Goal: Information Seeking & Learning: Learn about a topic

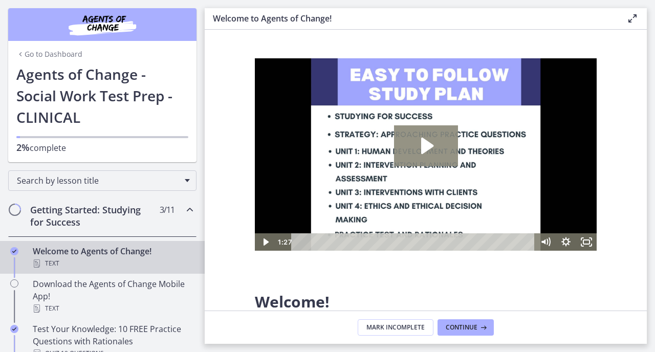
click at [429, 145] on icon "Play Video: c1o6hcmjueu5qasqsu00.mp4" at bounding box center [427, 146] width 12 height 16
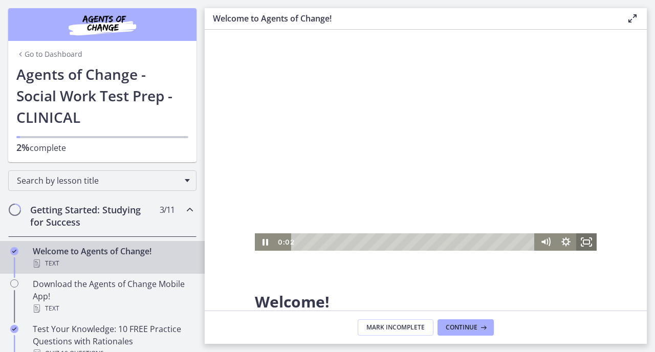
click at [590, 245] on icon "Fullscreen" at bounding box center [587, 241] width 20 height 17
click at [586, 240] on icon "Fullscreen" at bounding box center [586, 241] width 25 height 21
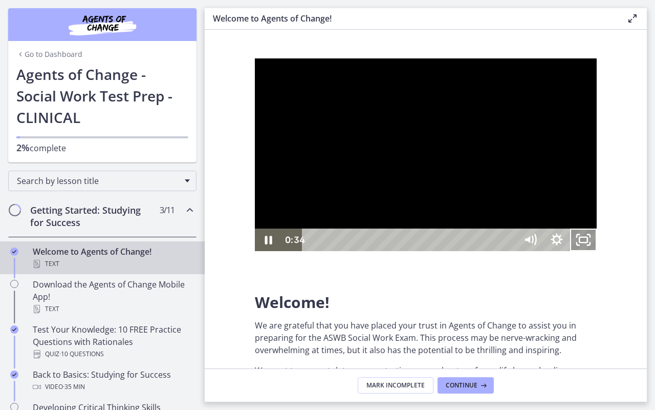
click at [597, 251] on icon "Unfullscreen" at bounding box center [583, 239] width 27 height 23
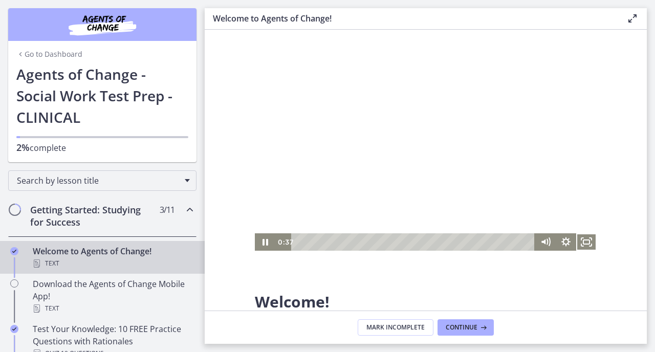
click at [429, 153] on div at bounding box center [426, 154] width 342 height 193
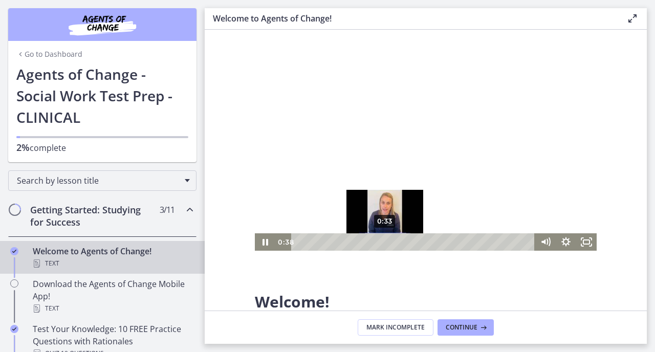
click at [590, 240] on icon "Fullscreen" at bounding box center [587, 241] width 20 height 17
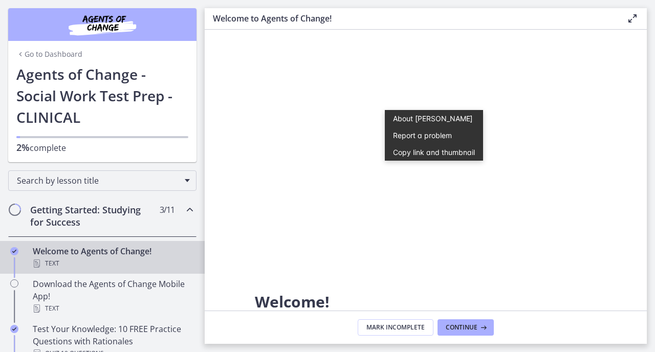
click at [637, 94] on section "Welcome! We are grateful that you have placed your trust in Agents of Change to…" at bounding box center [426, 170] width 442 height 281
click at [608, 86] on section "Welcome! We are grateful that you have placed your trust in Agents of Change to…" at bounding box center [426, 170] width 442 height 281
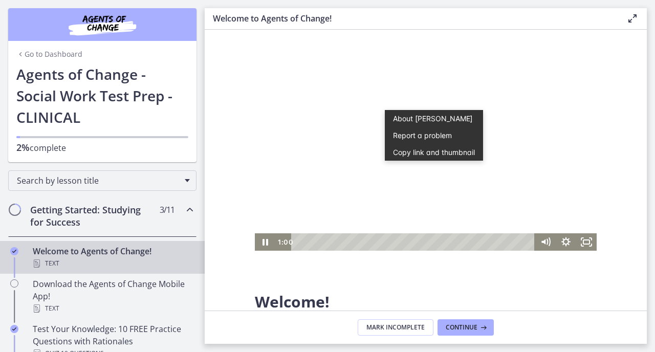
click at [491, 93] on div at bounding box center [426, 154] width 342 height 193
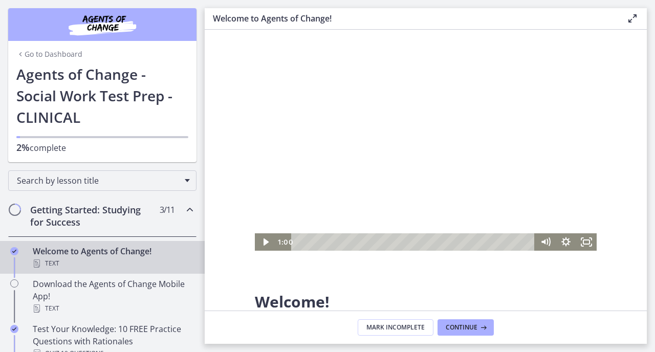
click at [491, 93] on div at bounding box center [426, 154] width 342 height 193
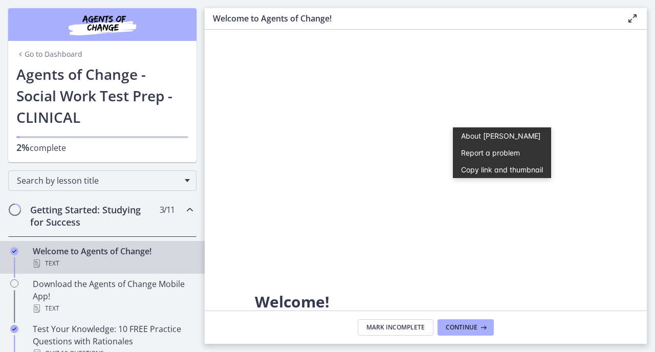
click at [622, 119] on section "Welcome! We are grateful that you have placed your trust in Agents of Change to…" at bounding box center [426, 170] width 442 height 281
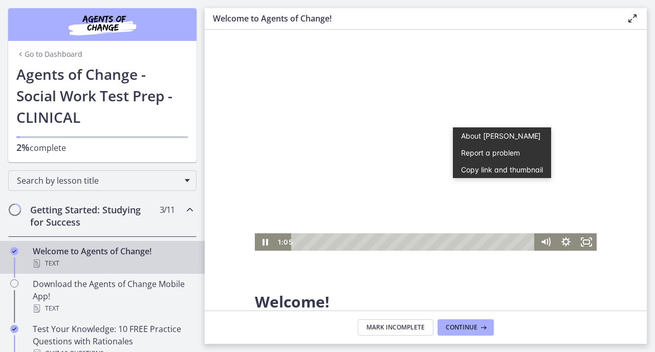
click at [417, 181] on div at bounding box center [426, 154] width 342 height 193
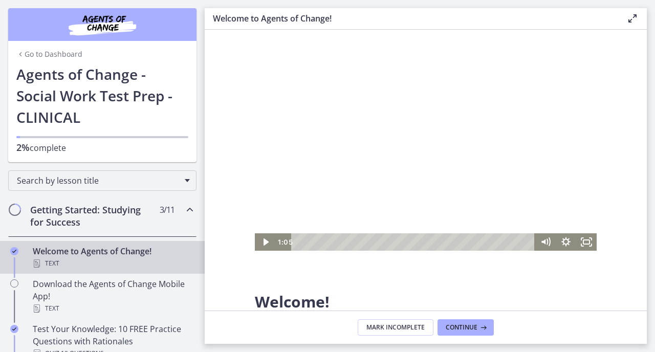
click at [417, 181] on div at bounding box center [426, 154] width 342 height 193
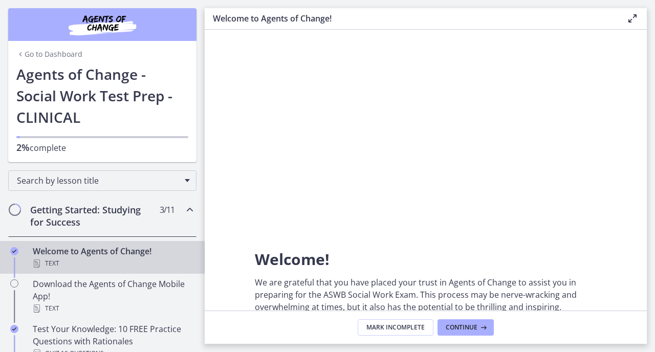
scroll to position [32, 0]
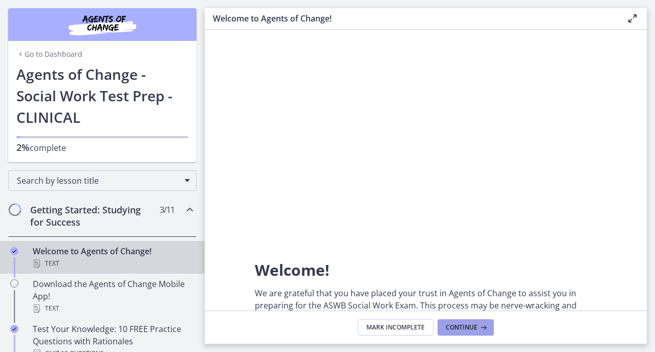
click at [461, 329] on span "Continue" at bounding box center [462, 328] width 32 height 8
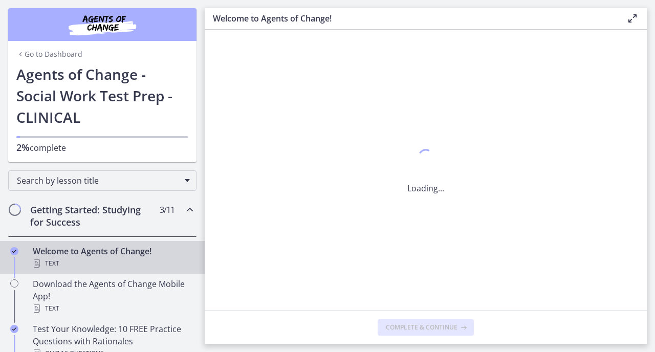
scroll to position [0, 0]
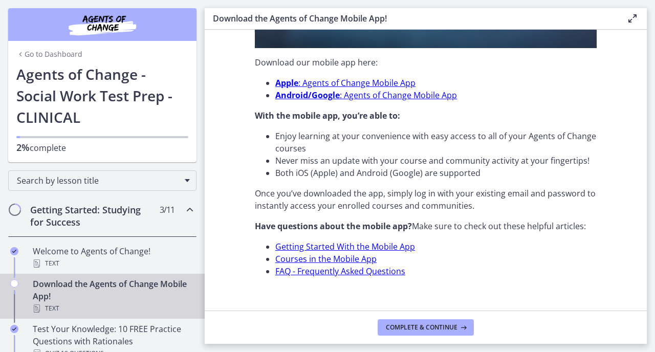
scroll to position [346, 0]
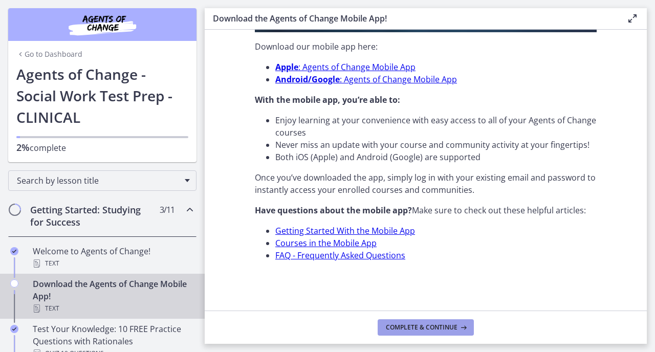
click at [409, 324] on span "Complete & continue" at bounding box center [422, 328] width 72 height 8
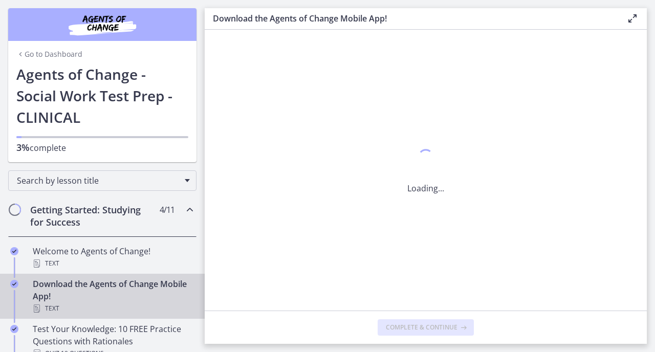
scroll to position [0, 0]
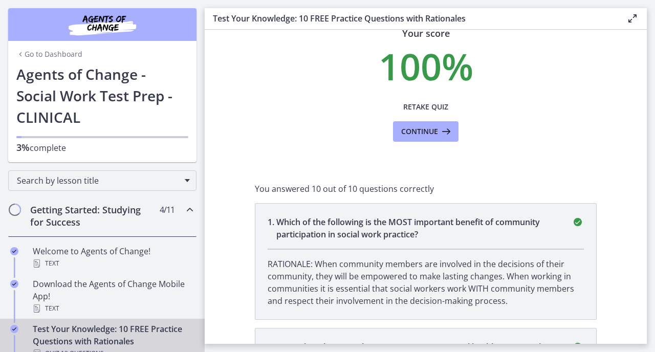
scroll to position [46, 0]
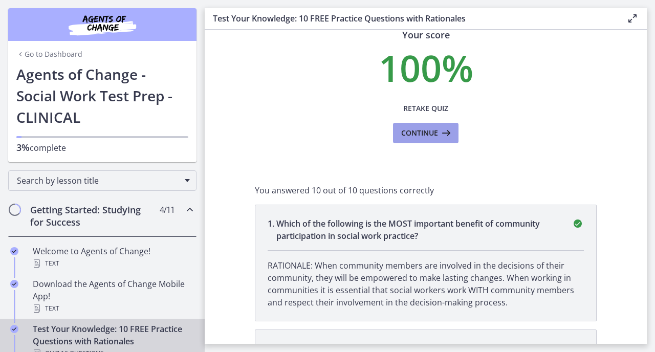
click at [420, 135] on span "Continue" at bounding box center [419, 133] width 37 height 12
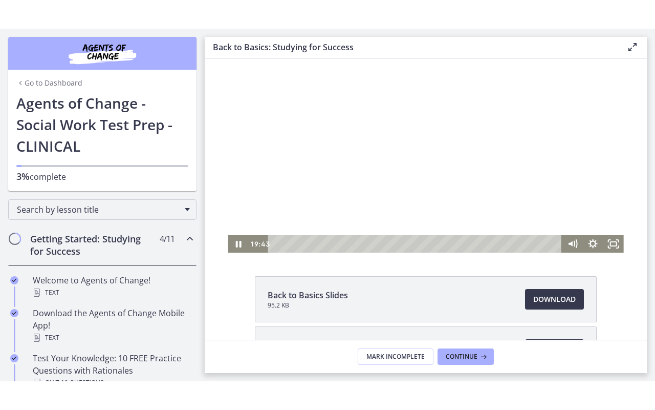
scroll to position [35, 0]
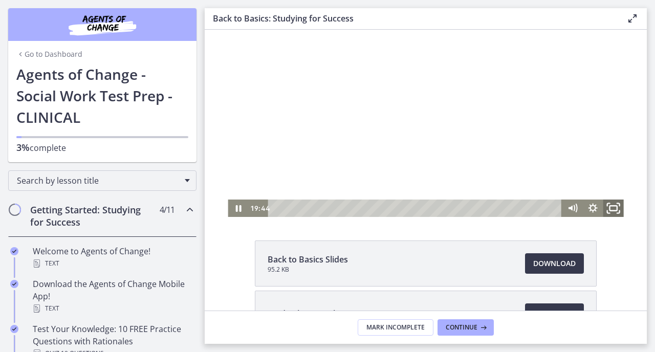
click at [613, 211] on icon "Fullscreen" at bounding box center [614, 208] width 25 height 21
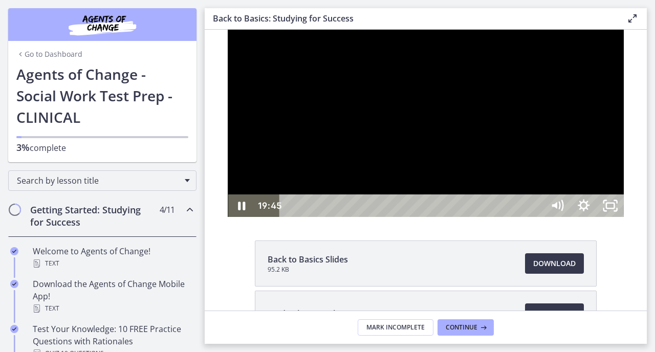
scroll to position [0, 0]
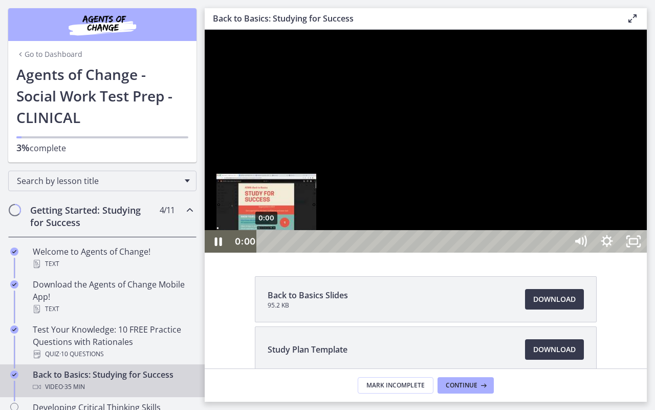
click at [266, 252] on div "0:00" at bounding box center [413, 241] width 294 height 23
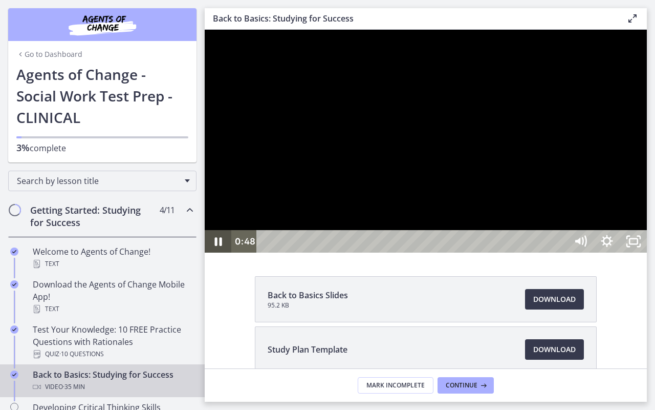
click at [219, 252] on icon "Pause" at bounding box center [218, 241] width 27 height 23
click at [219, 247] on icon "Play Video" at bounding box center [220, 241] width 8 height 11
click at [219, 255] on icon "Pause" at bounding box center [218, 241] width 32 height 27
click at [219, 247] on icon "Play Video" at bounding box center [220, 241] width 8 height 11
click at [219, 255] on icon "Pause" at bounding box center [218, 241] width 32 height 27
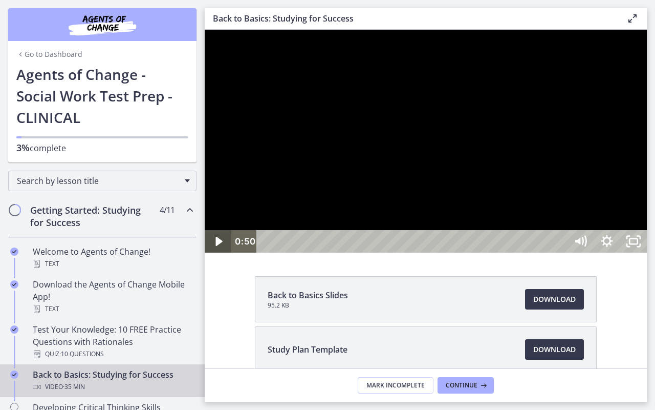
click at [219, 246] on icon "Play Video" at bounding box center [219, 241] width 7 height 9
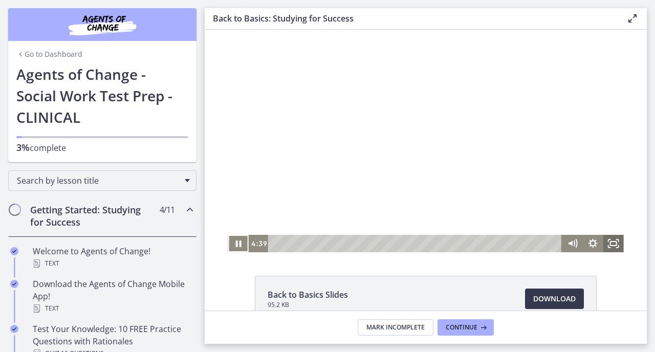
click at [611, 244] on icon "Fullscreen" at bounding box center [614, 243] width 20 height 17
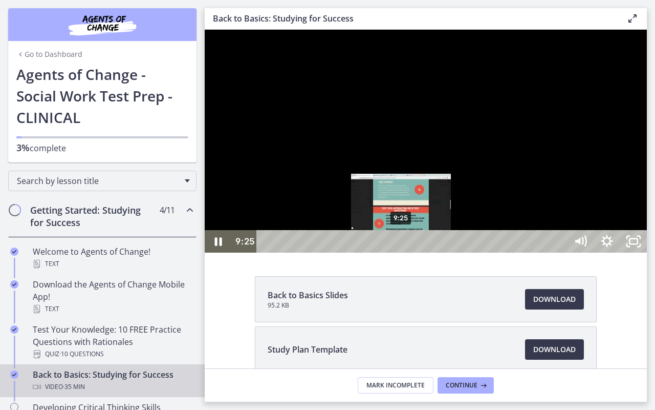
click at [402, 252] on div "9:25" at bounding box center [413, 241] width 294 height 23
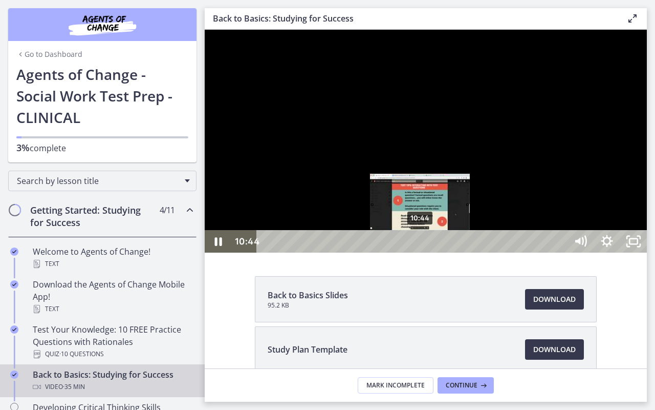
click at [421, 252] on div "10:44" at bounding box center [413, 241] width 294 height 23
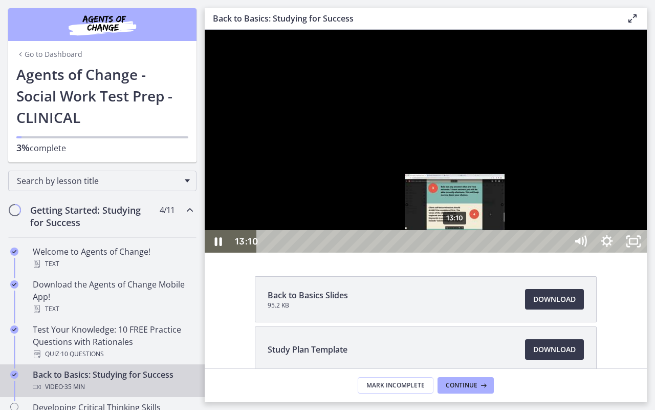
click at [456, 252] on div "13:10" at bounding box center [413, 241] width 294 height 23
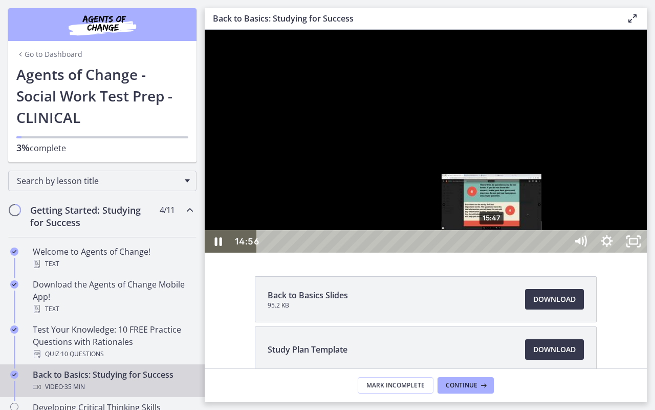
click at [493, 252] on div "15:47" at bounding box center [413, 241] width 294 height 23
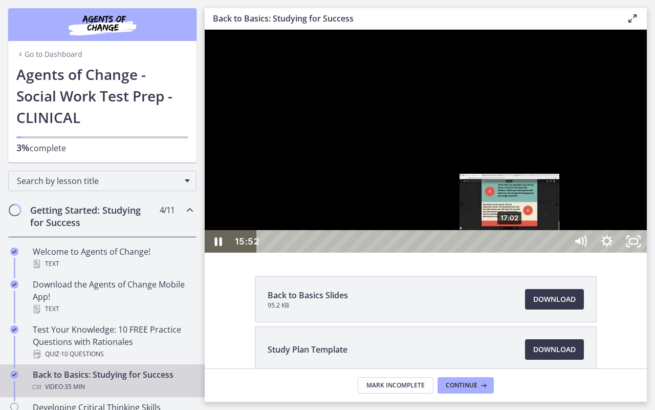
click at [511, 252] on div "17:02" at bounding box center [413, 241] width 294 height 23
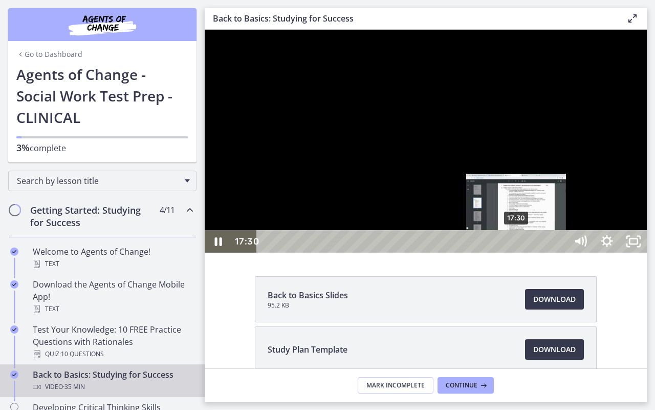
click at [518, 252] on div "17:30" at bounding box center [413, 241] width 294 height 23
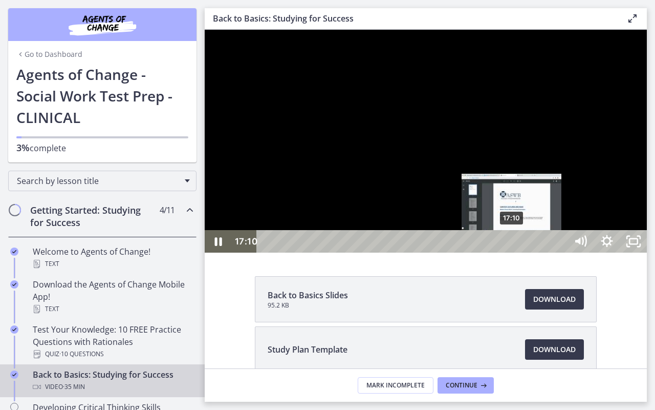
click at [513, 252] on div "17:10" at bounding box center [413, 241] width 294 height 23
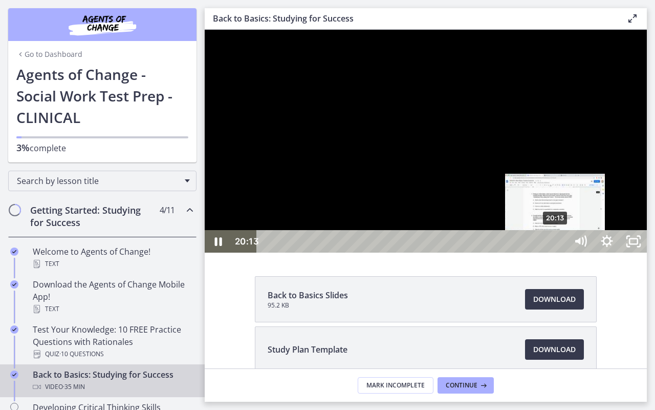
click at [557, 252] on div "20:13" at bounding box center [413, 241] width 294 height 23
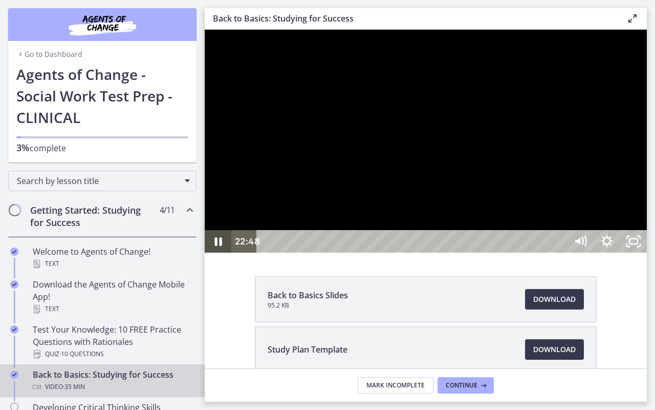
click at [219, 252] on icon "Pause" at bounding box center [218, 241] width 27 height 23
click at [220, 247] on icon "Play Video" at bounding box center [220, 241] width 8 height 11
click at [220, 247] on icon "Pause" at bounding box center [218, 242] width 9 height 10
click at [273, 252] on div at bounding box center [426, 141] width 442 height 223
click at [382, 252] on div at bounding box center [426, 141] width 442 height 223
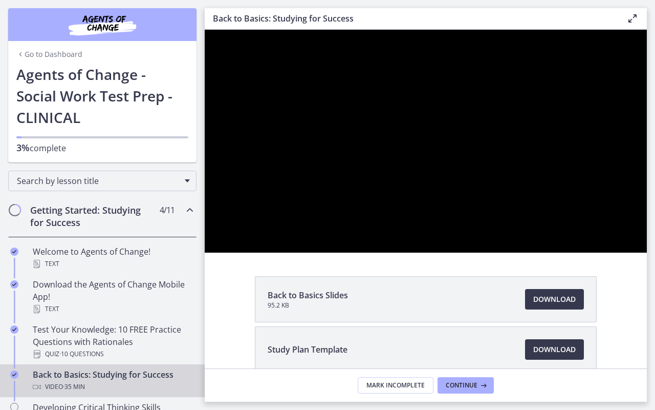
click at [302, 252] on div at bounding box center [426, 141] width 442 height 223
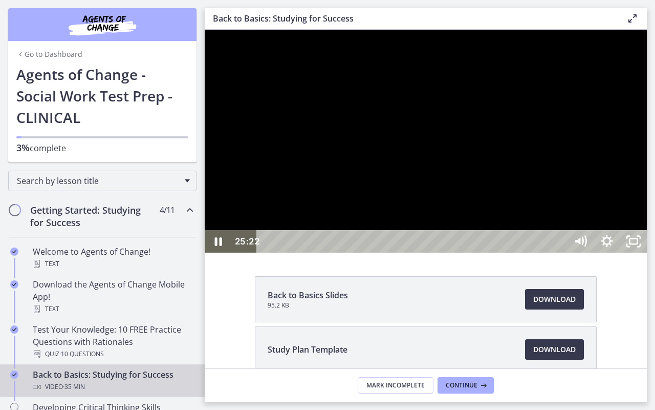
click at [266, 252] on div at bounding box center [426, 141] width 442 height 223
click at [561, 252] on div "29:41" at bounding box center [413, 241] width 294 height 23
click at [561, 252] on div "30:00" at bounding box center [413, 241] width 294 height 23
click at [561, 252] on div "30:19" at bounding box center [413, 241] width 294 height 23
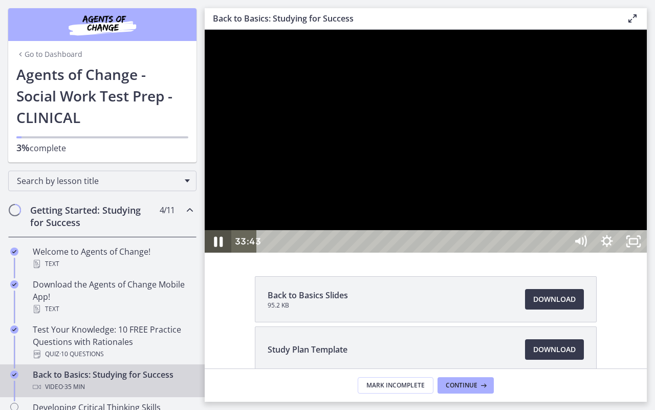
click at [223, 255] on icon "Pause" at bounding box center [218, 241] width 32 height 27
click at [219, 247] on icon "Play Video" at bounding box center [220, 241] width 8 height 11
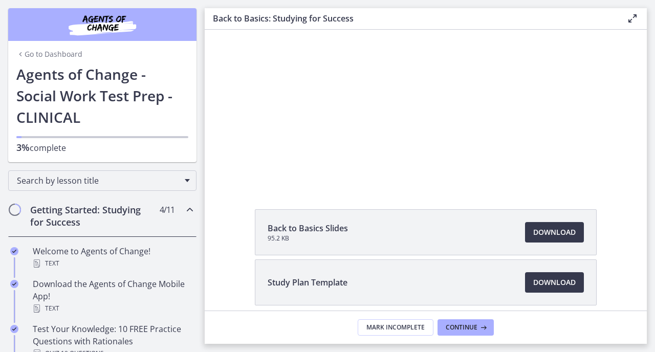
scroll to position [111, 0]
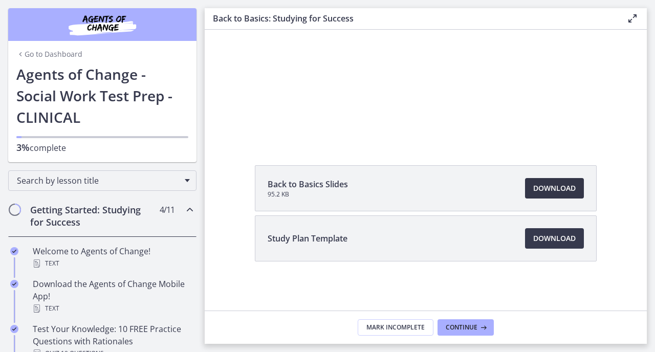
click at [563, 188] on span "Download Opens in a new window" at bounding box center [555, 188] width 42 height 12
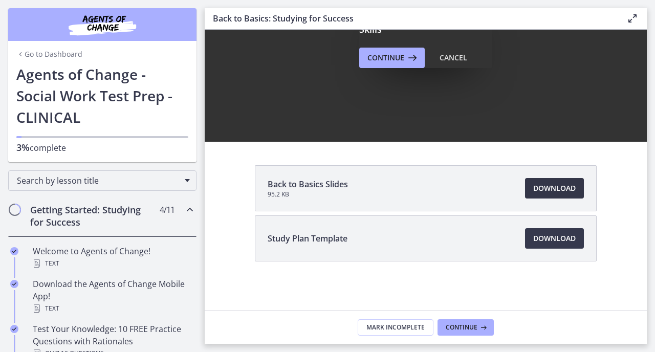
scroll to position [0, 0]
click at [555, 244] on span "Download Opens in a new window" at bounding box center [555, 238] width 42 height 12
